Goal: Find contact information: Find contact information

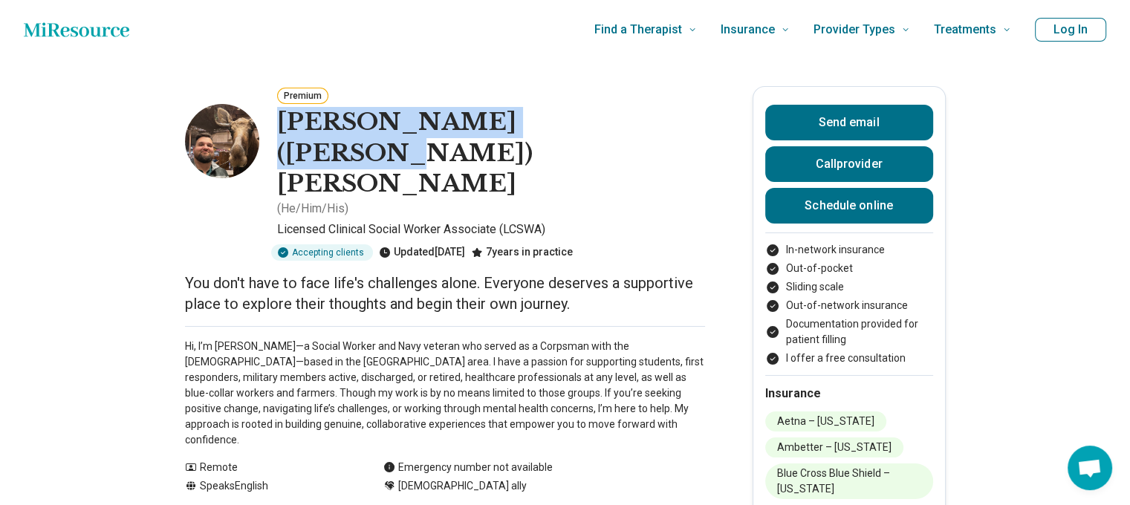
drag, startPoint x: 281, startPoint y: 128, endPoint x: 607, endPoint y: 133, distance: 326.1
click at [608, 133] on div "Premium [PERSON_NAME] ([PERSON_NAME]) [PERSON_NAME] ( He/Him/His ) Licensed Cli…" at bounding box center [445, 173] width 520 height 175
copy h1 "[PERSON_NAME] ([PERSON_NAME]) [PERSON_NAME]"
click at [599, 134] on h1 "[PERSON_NAME] ([PERSON_NAME]) [PERSON_NAME]" at bounding box center [491, 153] width 428 height 93
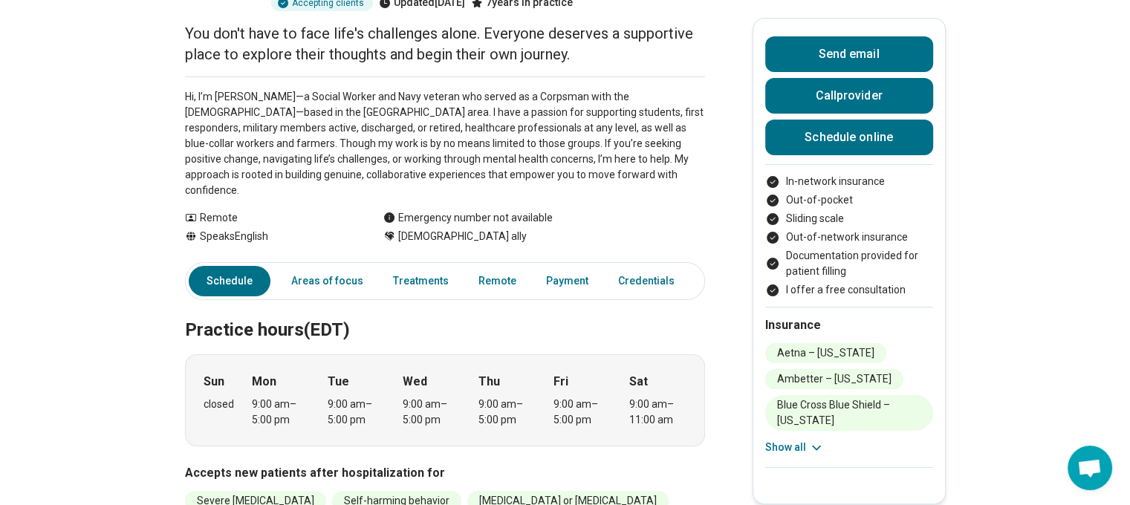
scroll to position [74, 0]
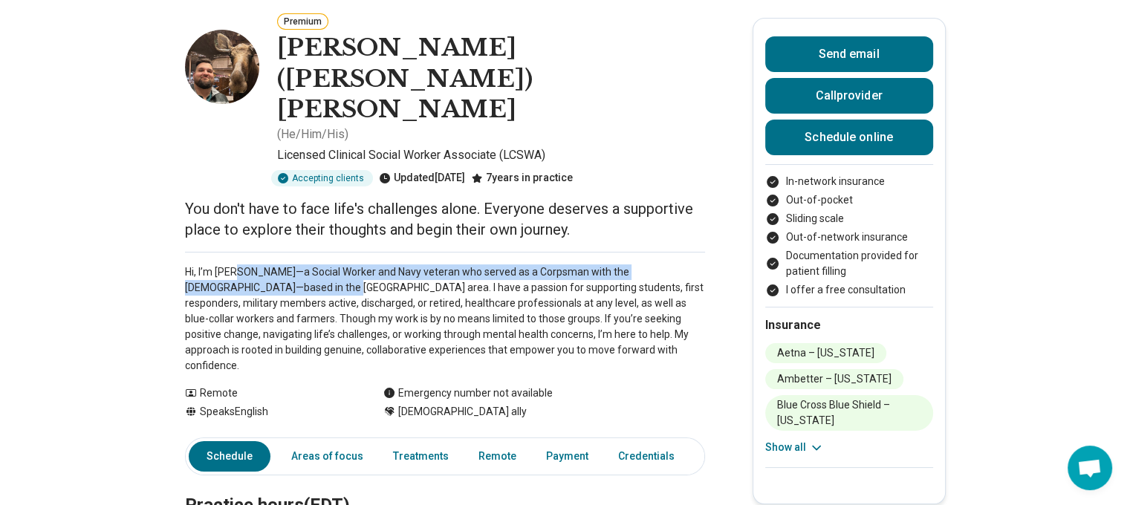
drag, startPoint x: 247, startPoint y: 207, endPoint x: 258, endPoint y: 224, distance: 19.8
click at [258, 264] on p "Hi, I’m [PERSON_NAME]—a Social Worker and Navy veteran who served as a Corpsman…" at bounding box center [445, 318] width 520 height 109
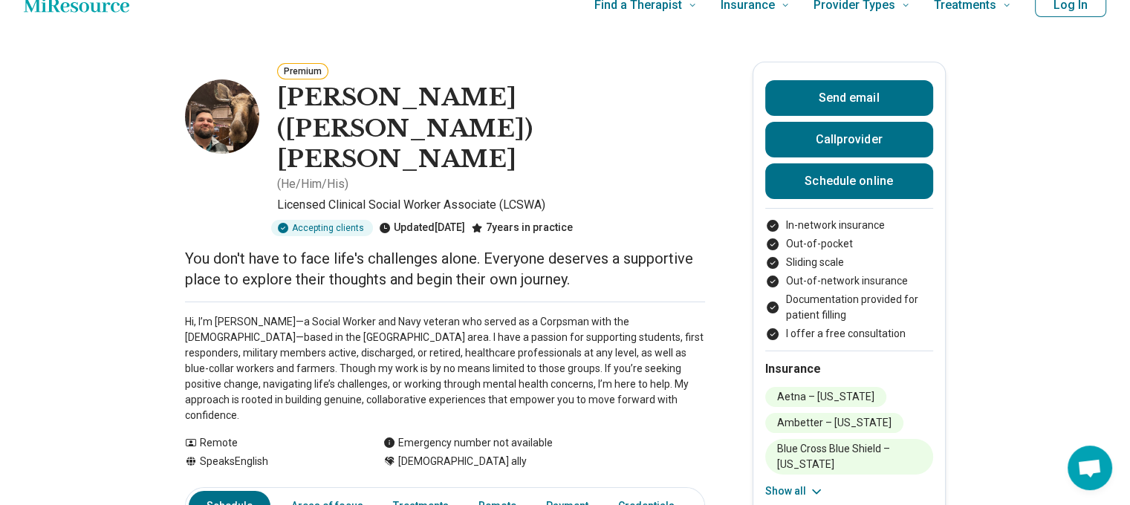
scroll to position [0, 0]
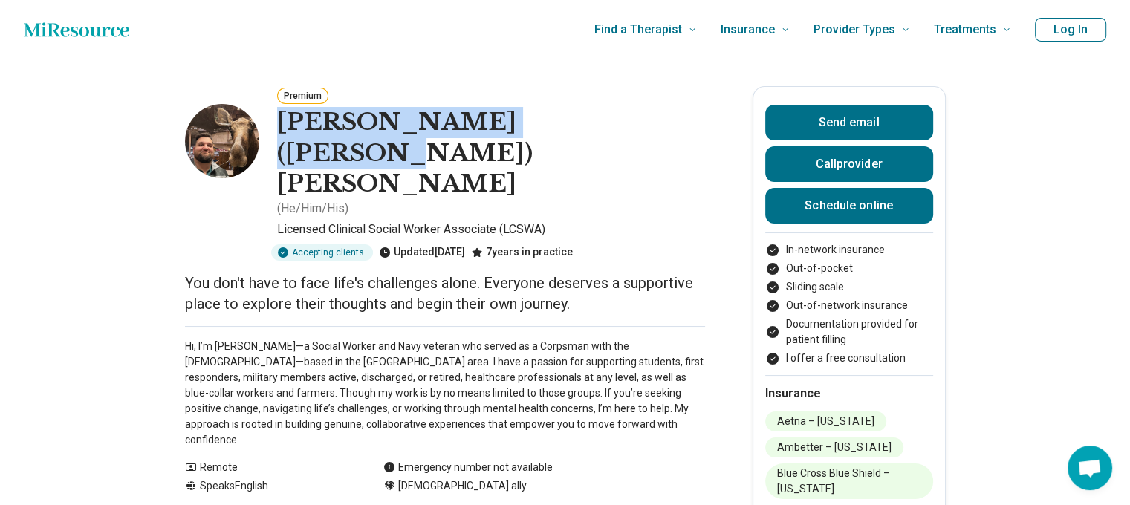
drag, startPoint x: 288, startPoint y: 126, endPoint x: 599, endPoint y: 128, distance: 310.5
click at [605, 128] on h1 "[PERSON_NAME] ([PERSON_NAME]) [PERSON_NAME]" at bounding box center [491, 153] width 428 height 93
copy h1 "[PERSON_NAME] ([PERSON_NAME]) [PERSON_NAME]"
click at [576, 130] on h1 "[PERSON_NAME] ([PERSON_NAME]) [PERSON_NAME]" at bounding box center [491, 153] width 428 height 93
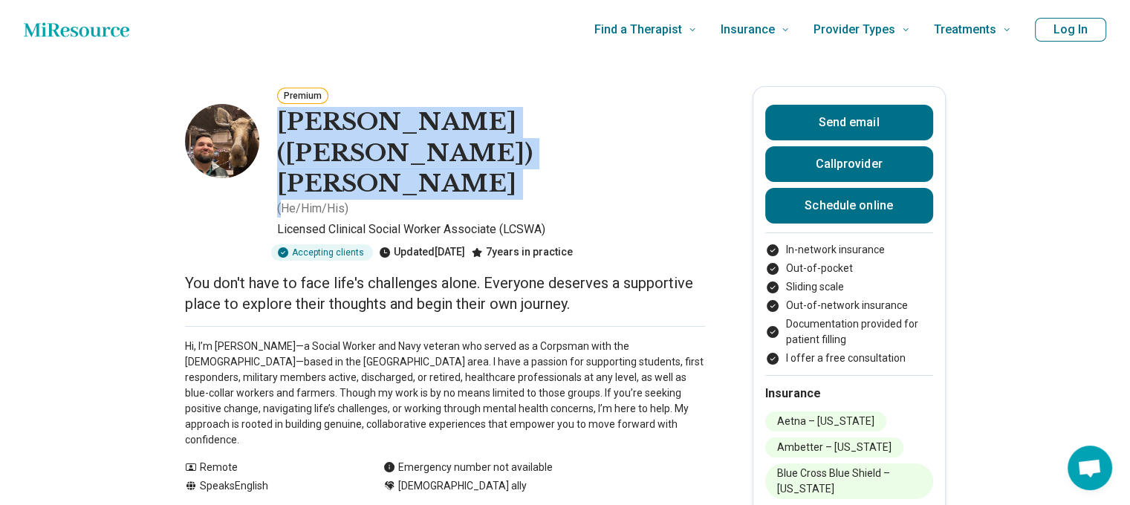
drag, startPoint x: 287, startPoint y: 131, endPoint x: 601, endPoint y: 133, distance: 313.4
click at [615, 136] on div "Benjamin (Ben) Ingraham ( He/Him/His )" at bounding box center [491, 162] width 428 height 111
copy h1 "[PERSON_NAME] ([PERSON_NAME]) [PERSON_NAME]"
click at [597, 133] on h1 "[PERSON_NAME] ([PERSON_NAME]) [PERSON_NAME]" at bounding box center [491, 153] width 428 height 93
